Goal: Information Seeking & Learning: Learn about a topic

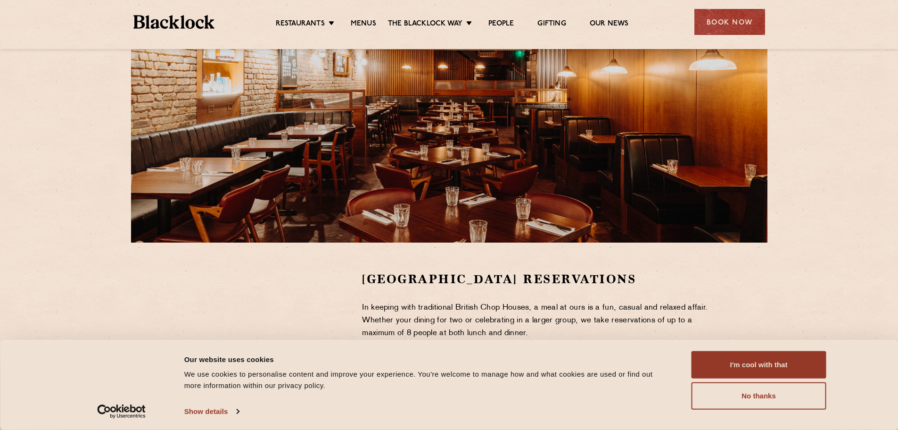
scroll to position [94, 0]
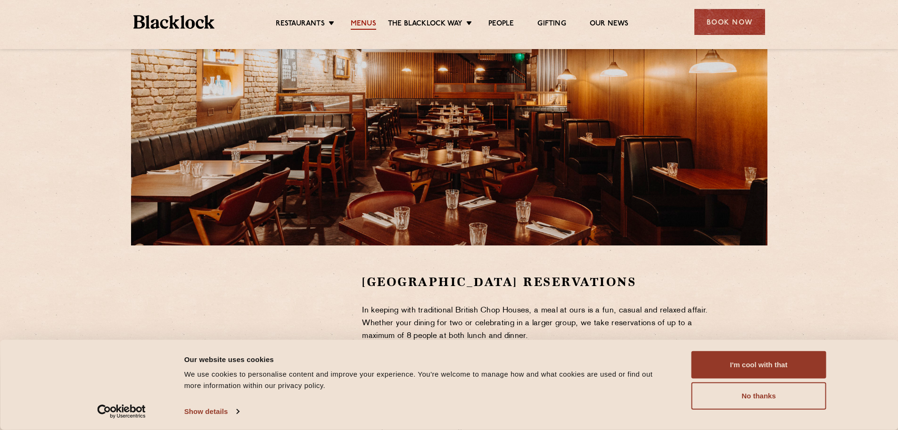
click at [365, 25] on link "Menus" at bounding box center [363, 24] width 25 height 10
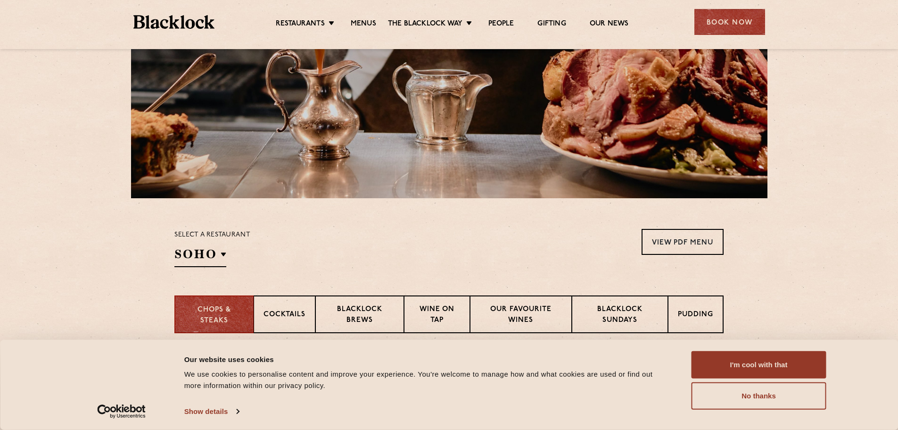
scroll to position [236, 0]
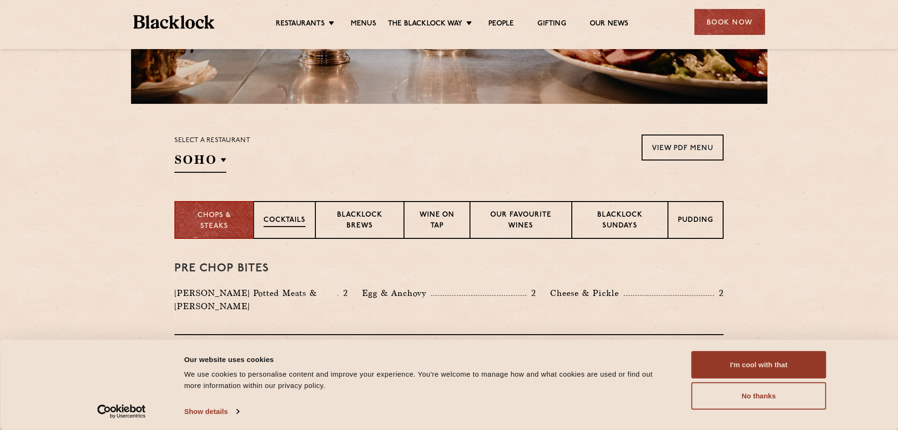
click at [274, 229] on div "Cocktails" at bounding box center [285, 220] width 62 height 38
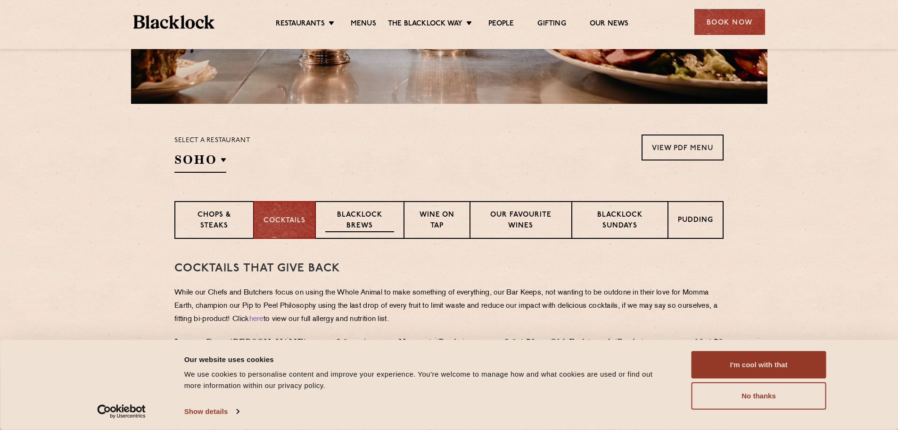
click at [355, 223] on p "Blacklock Brews" at bounding box center [359, 221] width 69 height 22
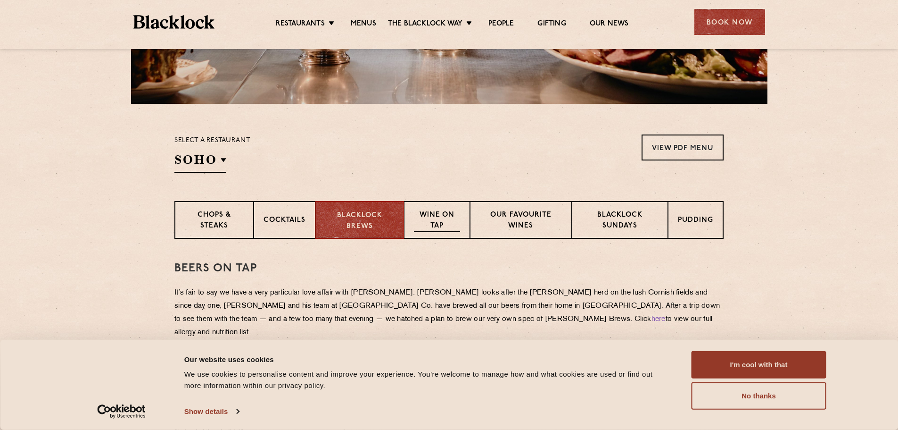
click at [439, 222] on p "Wine on Tap" at bounding box center [437, 221] width 46 height 22
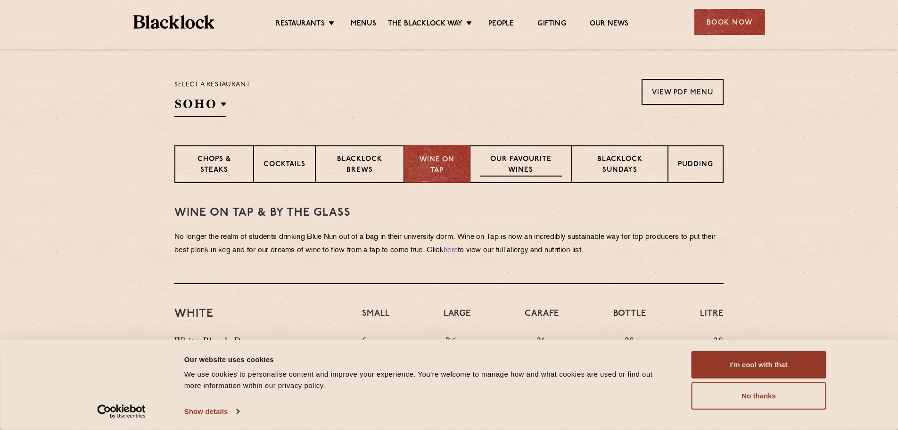
scroll to position [377, 0]
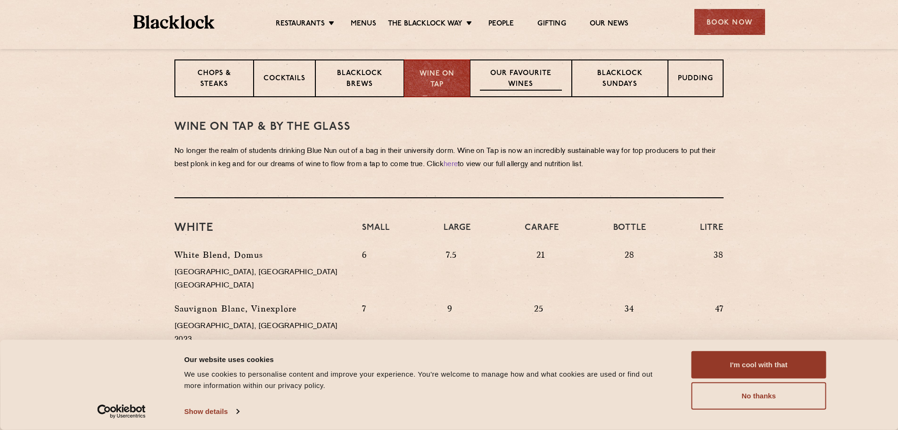
click at [544, 76] on p "Our favourite wines" at bounding box center [521, 79] width 82 height 22
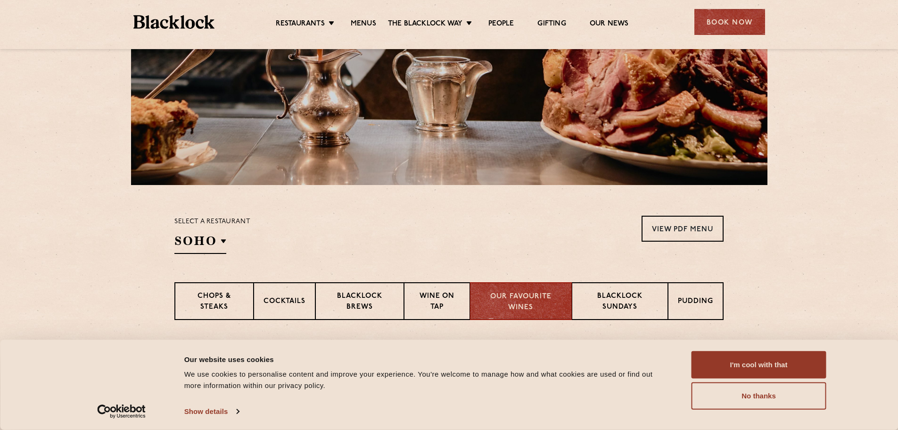
scroll to position [141, 0]
